Goal: Information Seeking & Learning: Find specific page/section

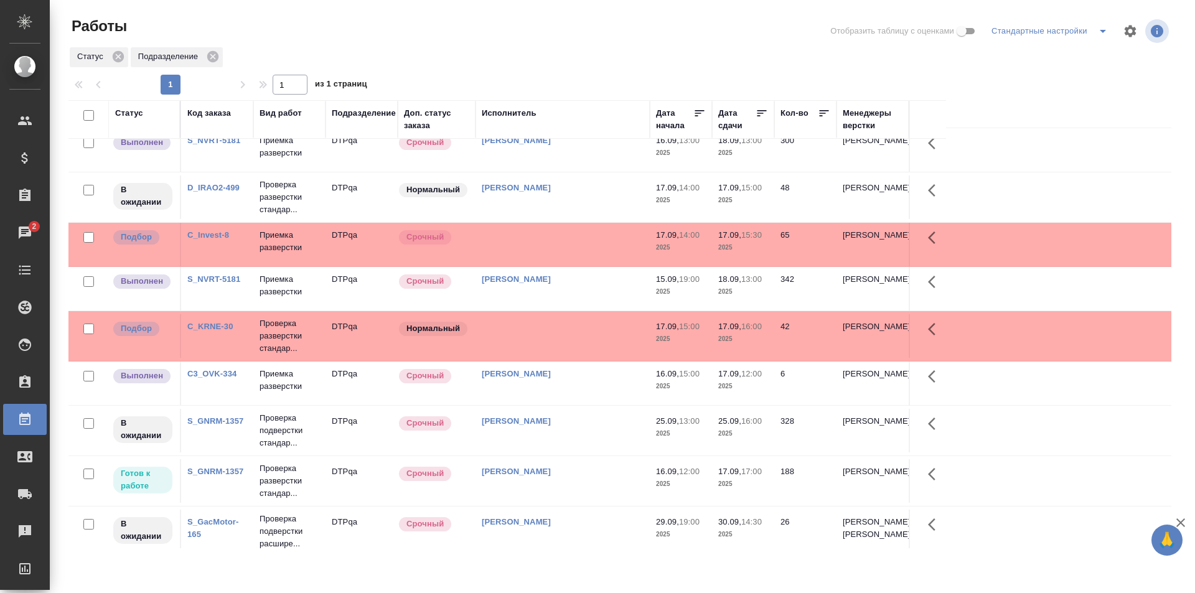
scroll to position [311, 0]
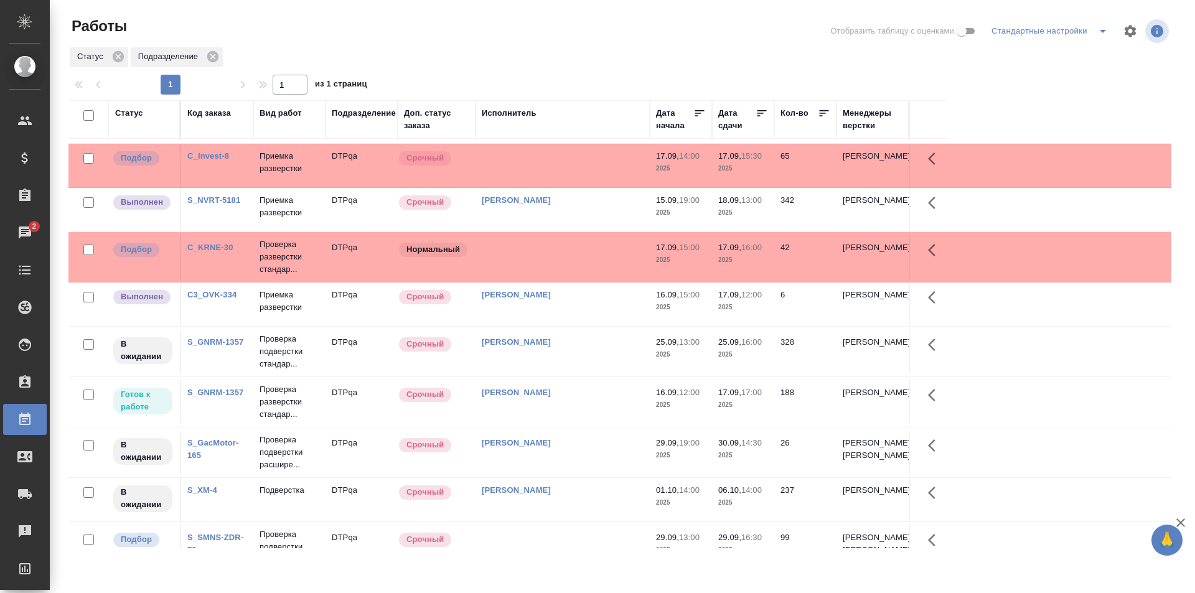
click at [582, 406] on td "[PERSON_NAME]" at bounding box center [562, 402] width 174 height 44
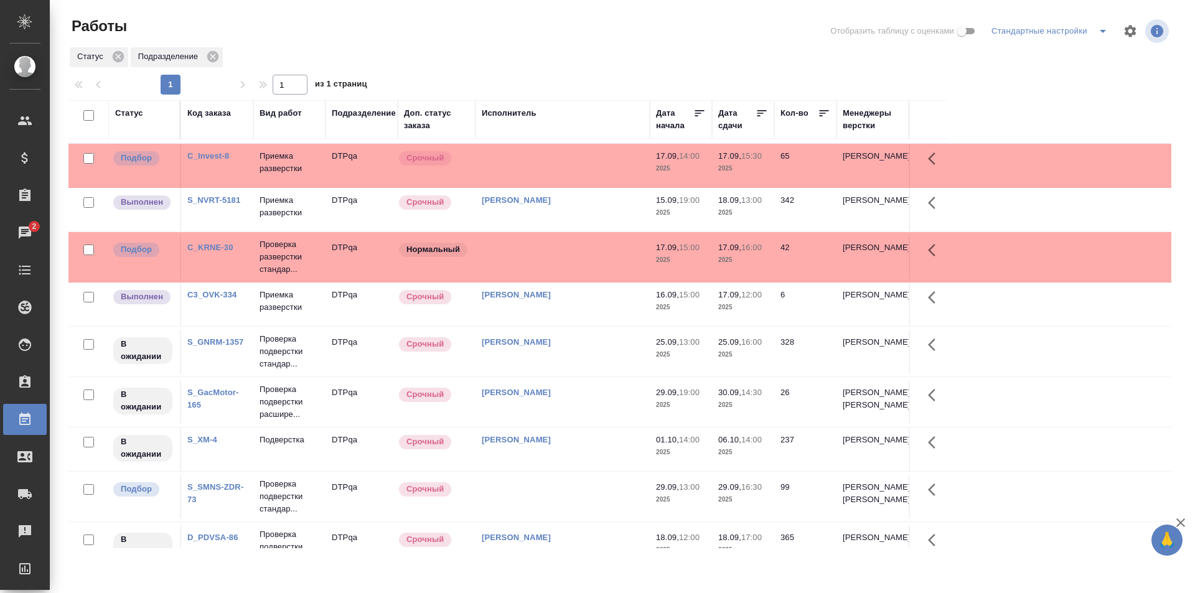
scroll to position [0, 0]
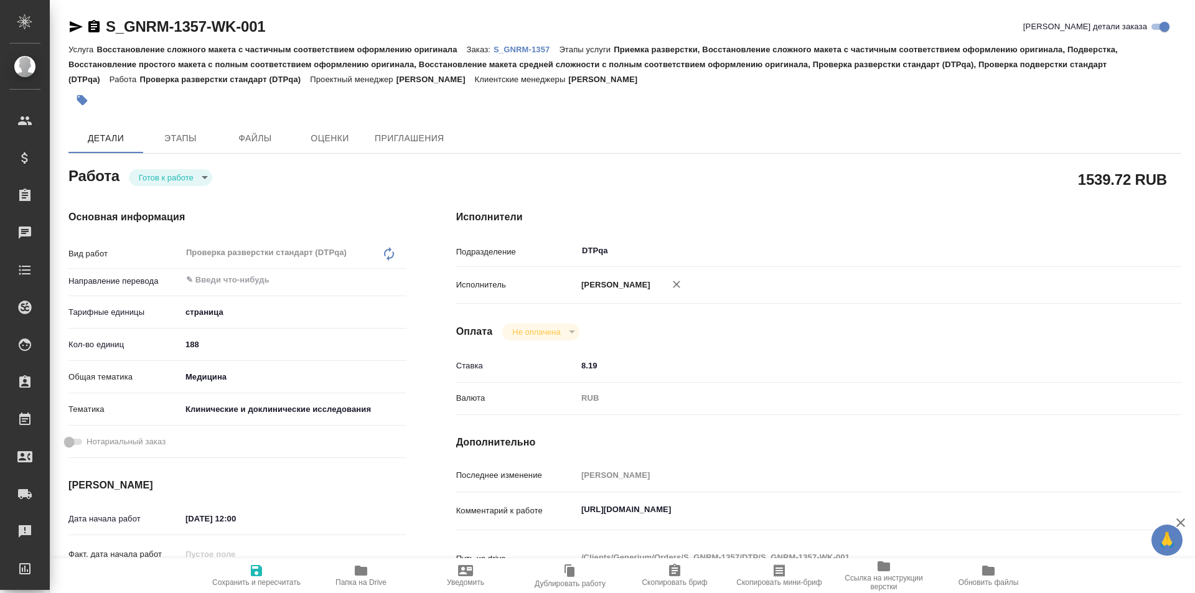
type textarea "x"
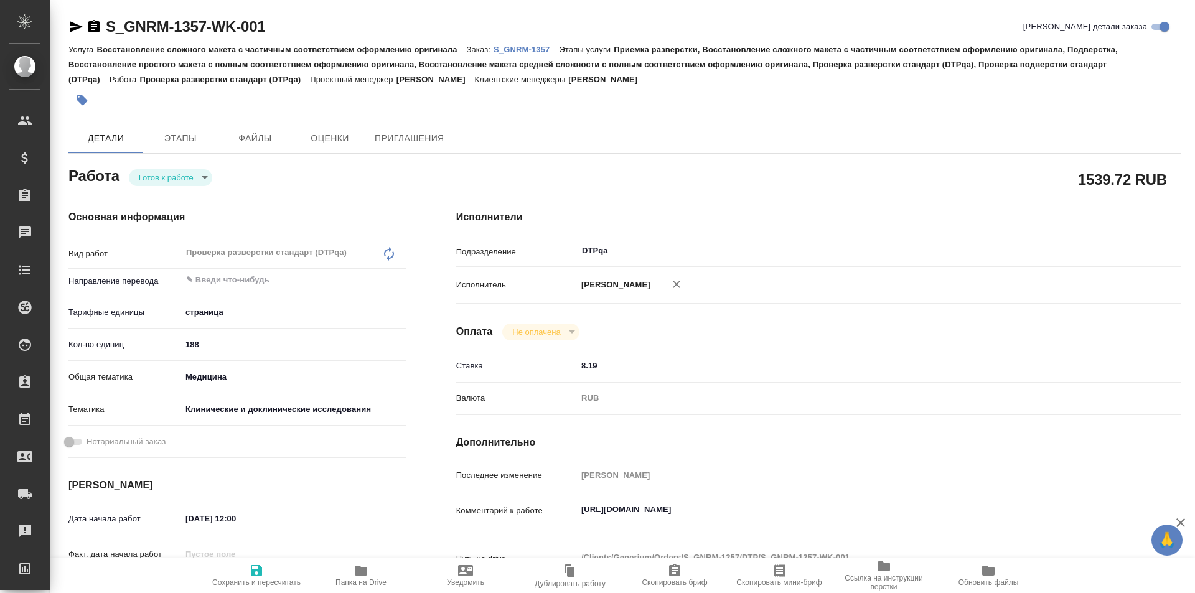
type textarea "x"
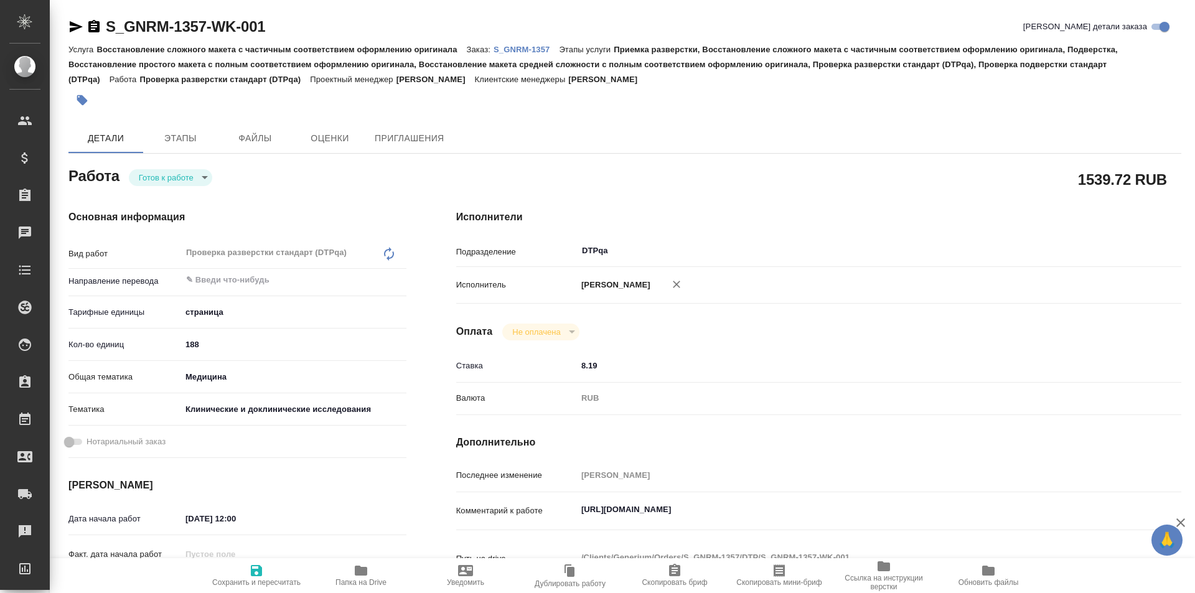
type textarea "x"
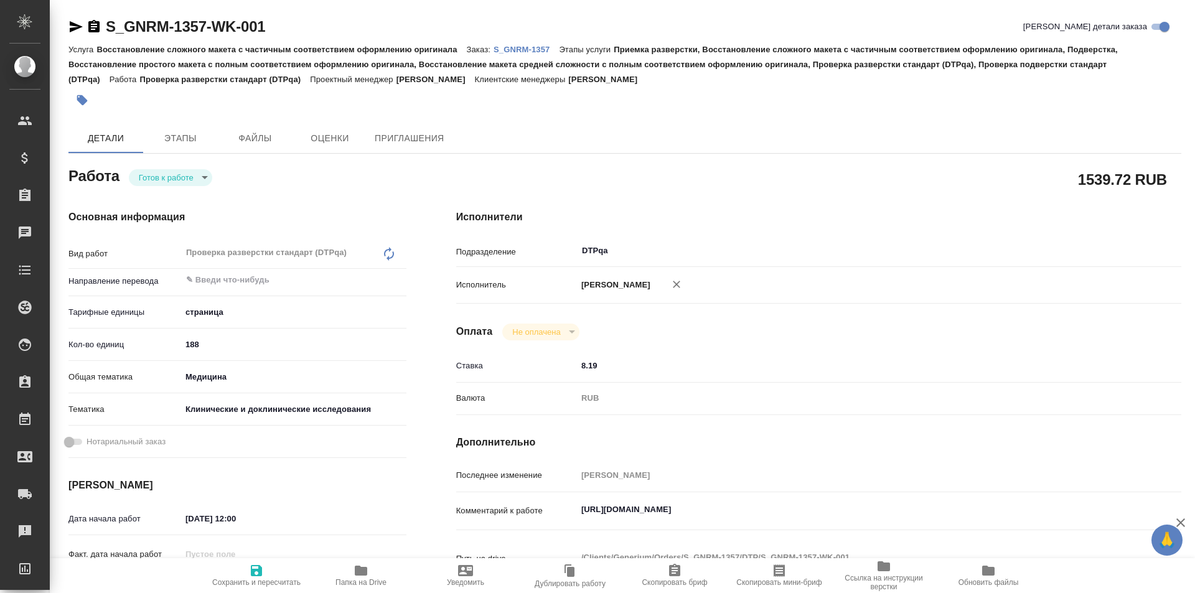
click at [172, 180] on body "🙏 .cls-1 fill:#fff; AWATERA Ismagilova Diana Клиенты Спецификации Заказы Чаты T…" at bounding box center [597, 296] width 1195 height 593
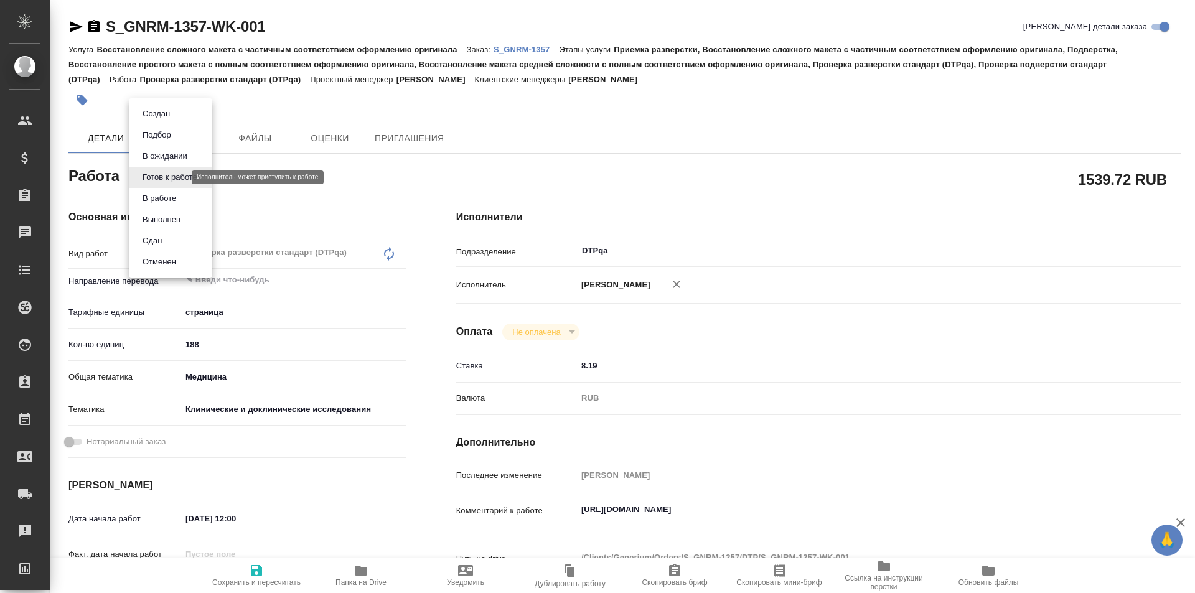
type textarea "x"
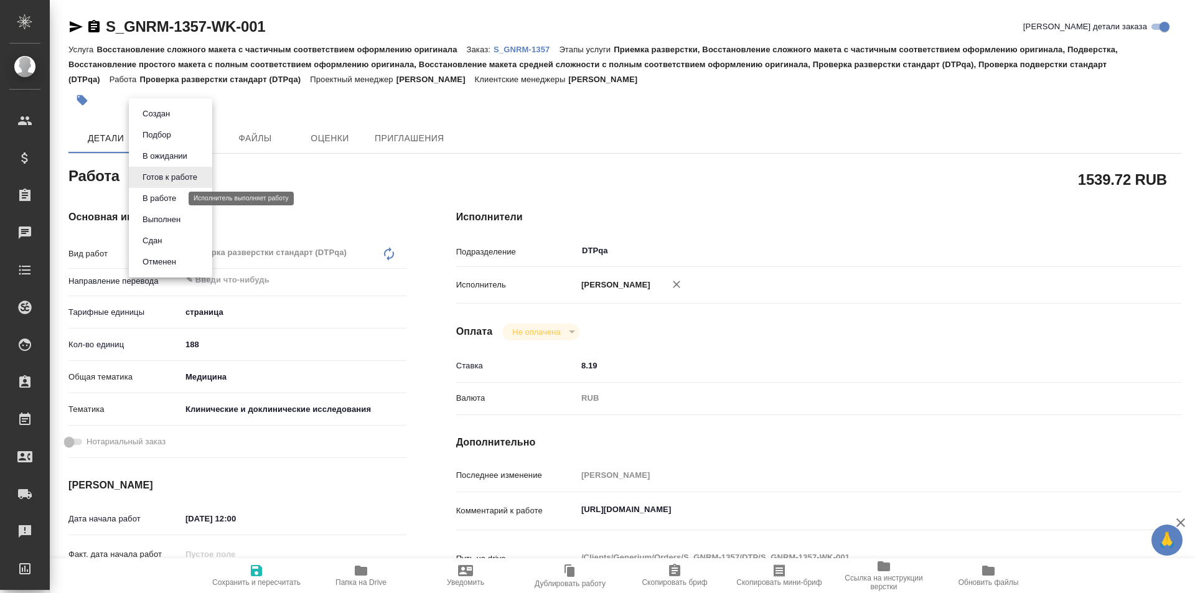
click at [169, 200] on button "В работе" at bounding box center [159, 199] width 41 height 14
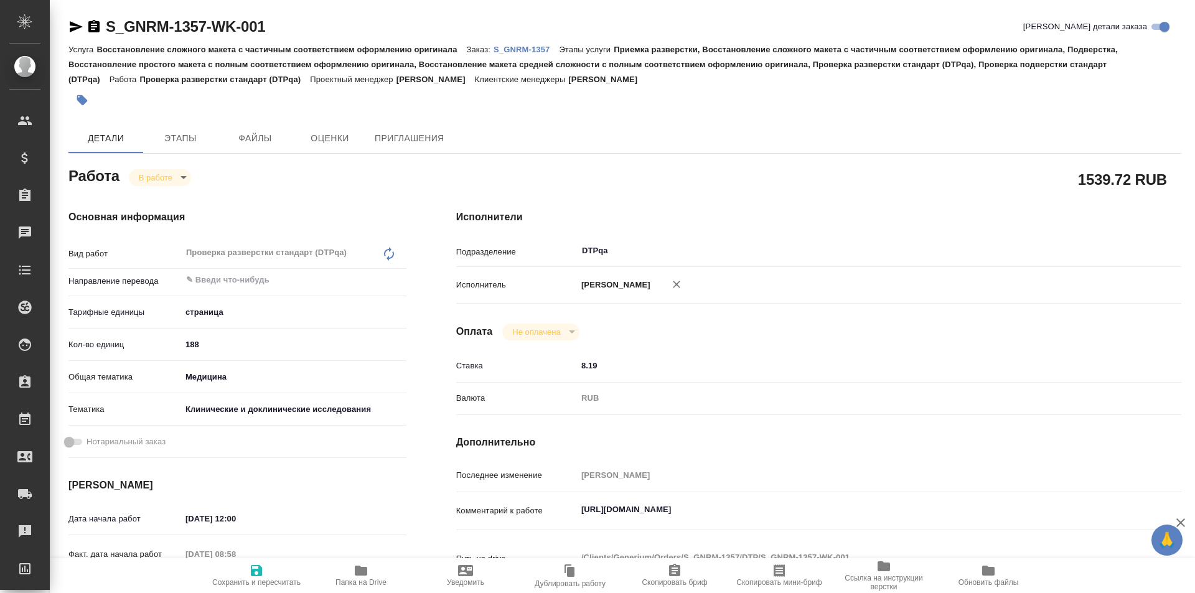
type textarea "x"
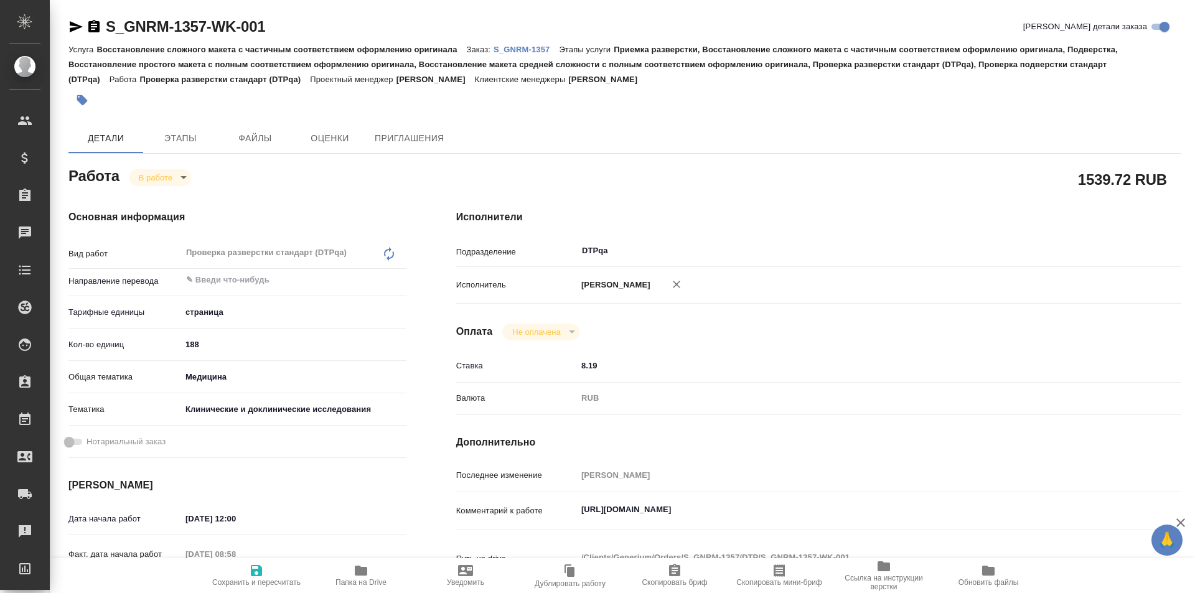
type textarea "x"
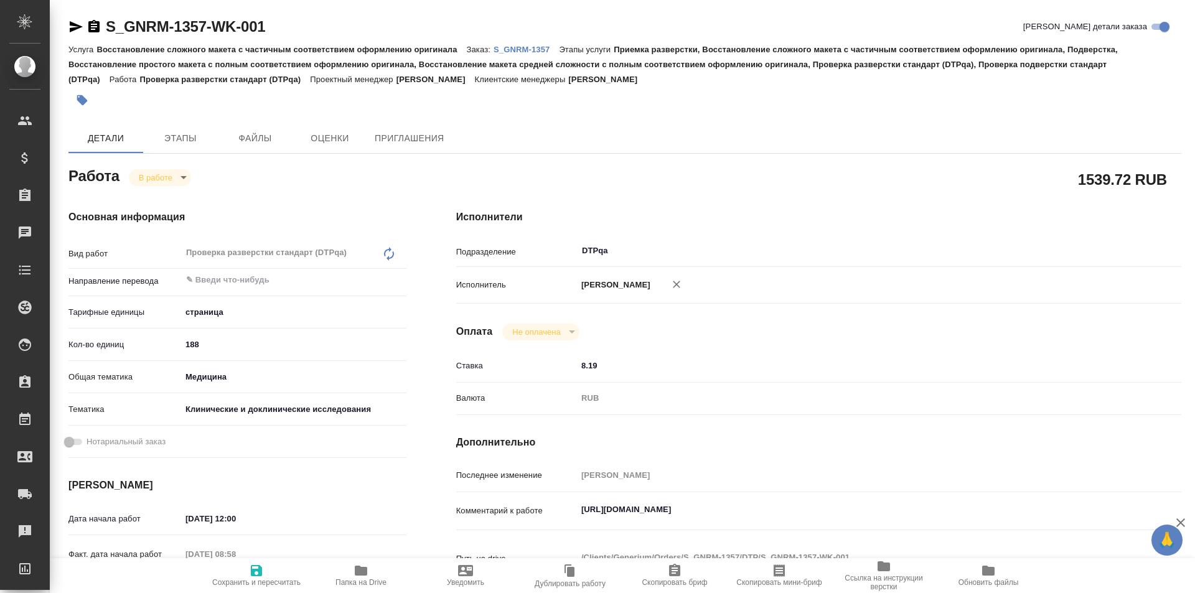
type textarea "x"
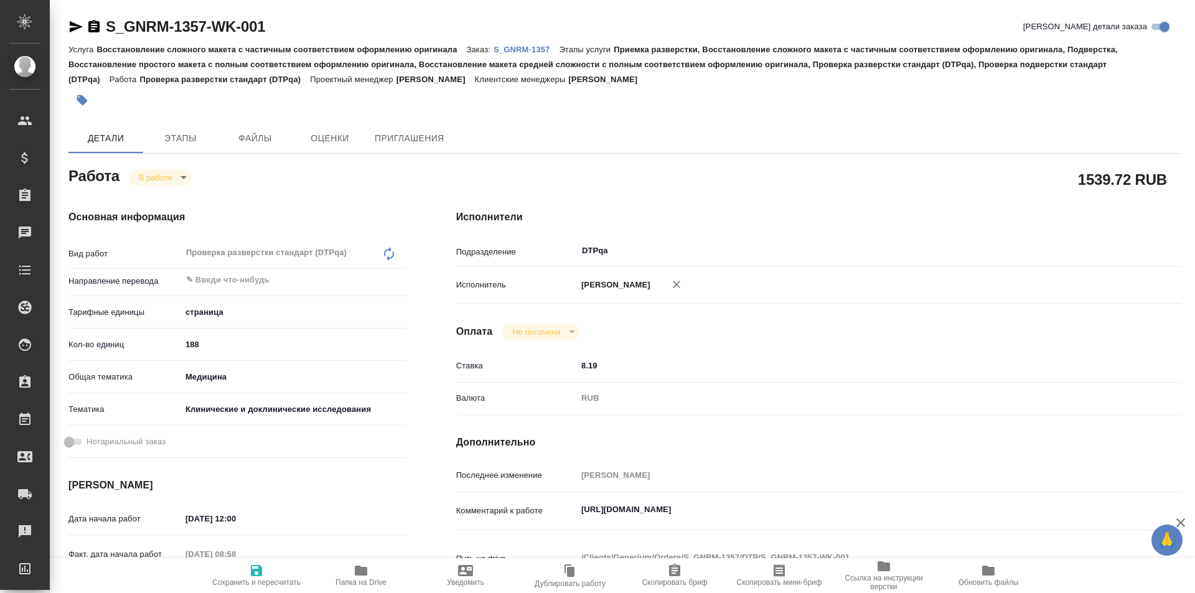
type textarea "x"
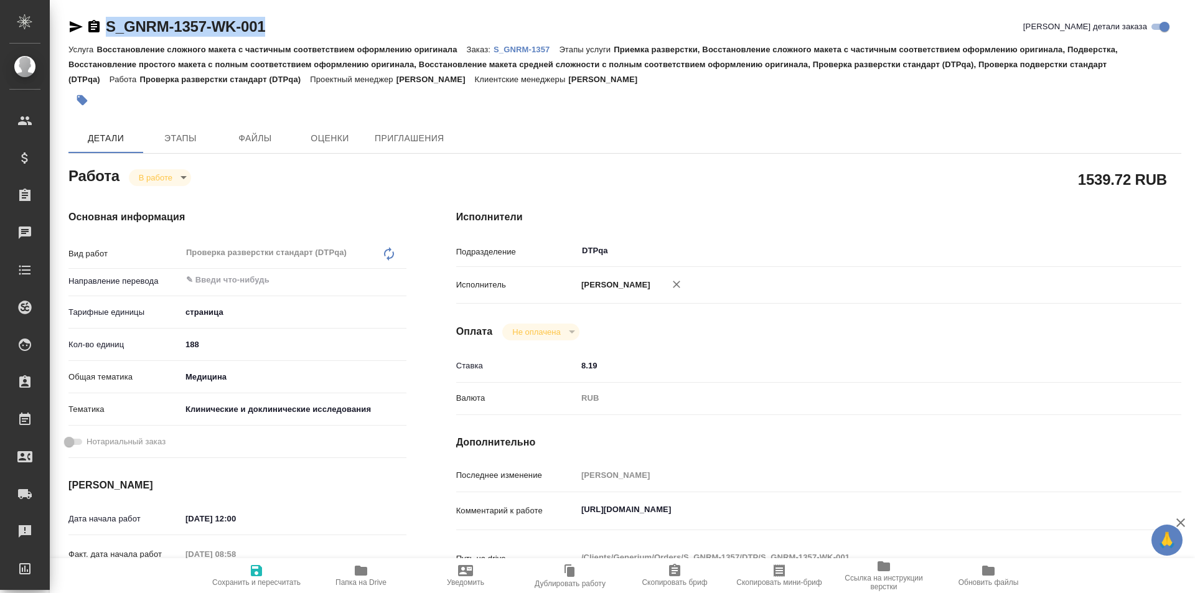
drag, startPoint x: 287, startPoint y: 23, endPoint x: 98, endPoint y: 20, distance: 189.2
click at [98, 20] on div "S_GNRM-1357-WK-001 Кратко детали заказа" at bounding box center [624, 27] width 1113 height 20
type textarea "x"
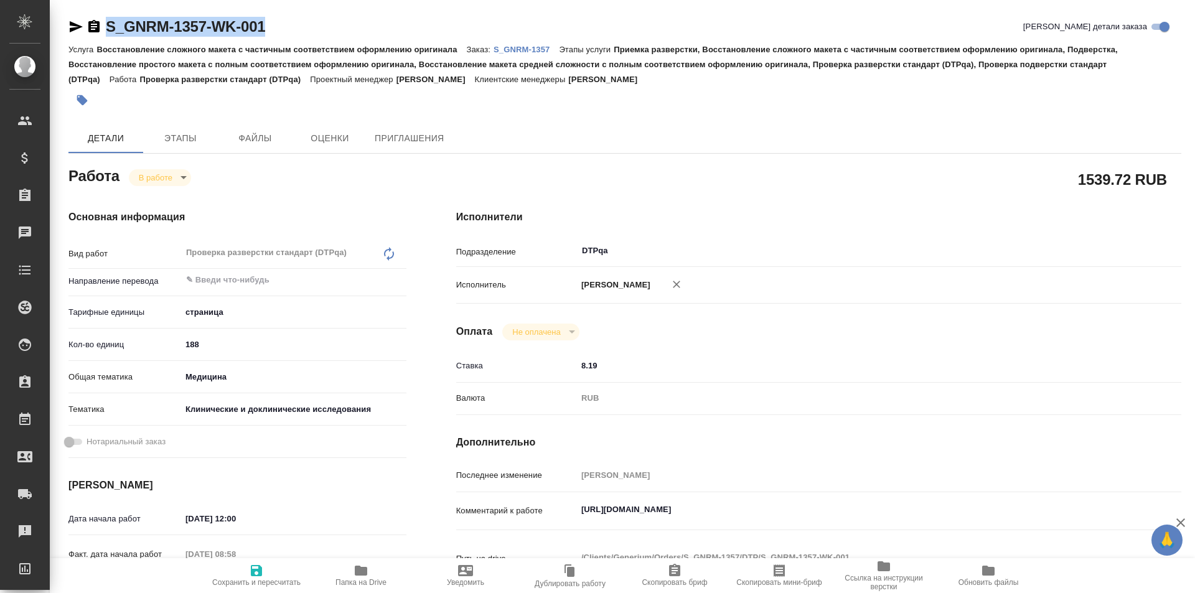
type textarea "x"
copy link "S_GNRM-1357-WK-001"
type textarea "x"
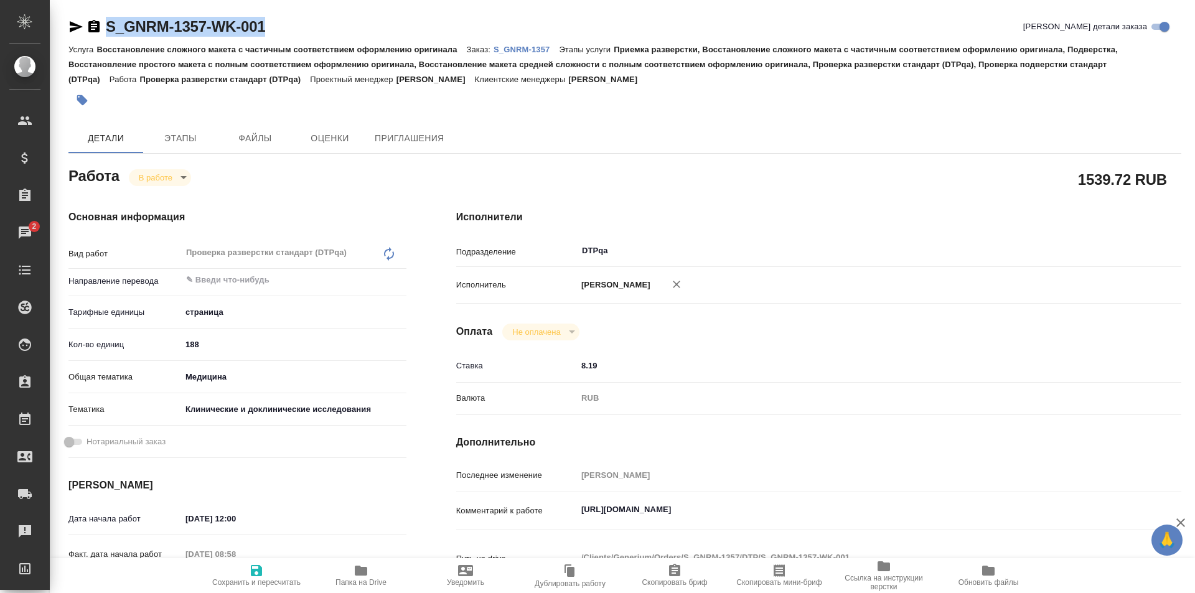
type textarea "x"
copy link "S_GNRM-1357-WK-001"
drag, startPoint x: 833, startPoint y: 515, endPoint x: 569, endPoint y: 501, distance: 264.8
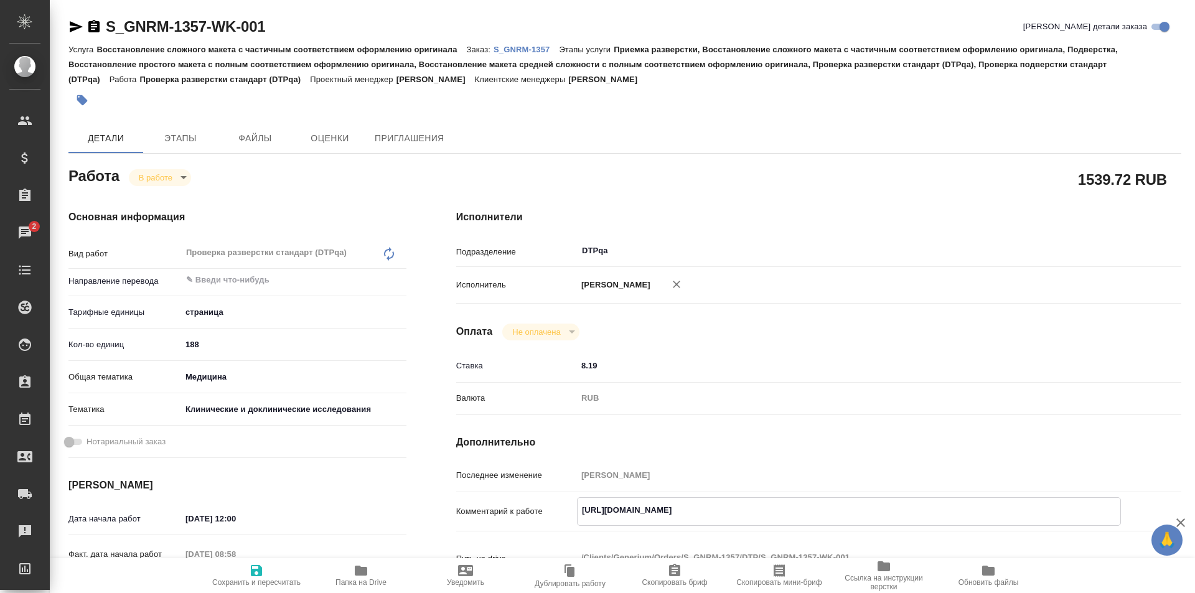
click at [569, 501] on div "Комментарий к работе https://tera.awatera.com/Work/68bfdadeb8109d269c853f36/ x" at bounding box center [818, 511] width 725 height 29
type textarea "x"
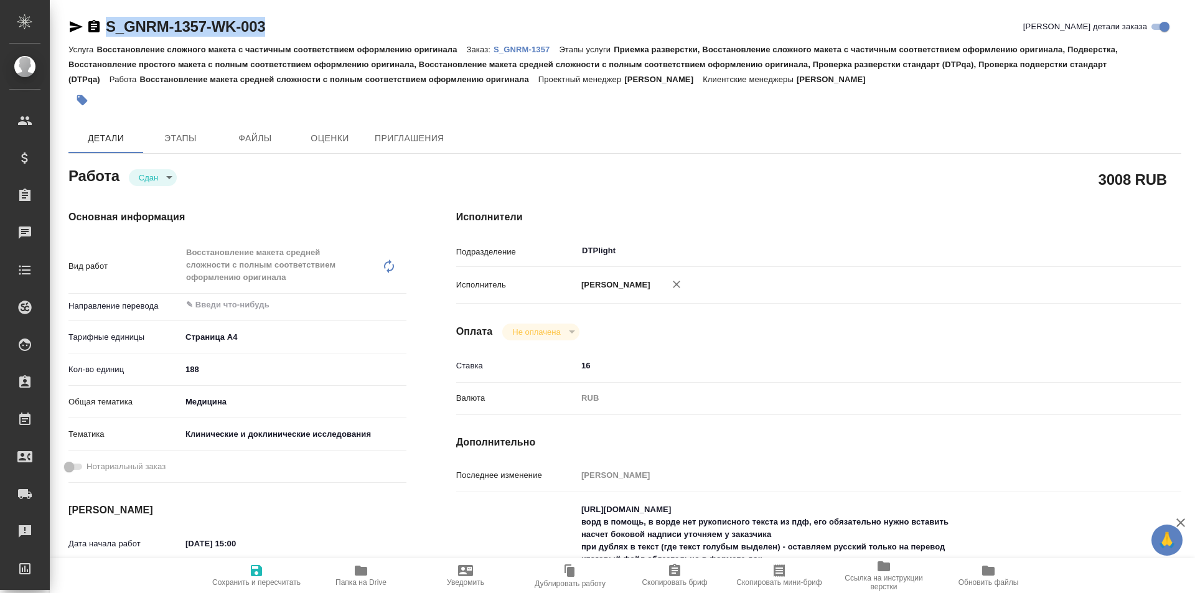
drag, startPoint x: 272, startPoint y: 30, endPoint x: 87, endPoint y: 30, distance: 185.5
click at [87, 30] on div "S_GNRM-1357-WK-003 [PERSON_NAME] детали заказа" at bounding box center [624, 27] width 1113 height 20
copy link "S_GNRM-1357-WK-003"
